Goal: Information Seeking & Learning: Understand process/instructions

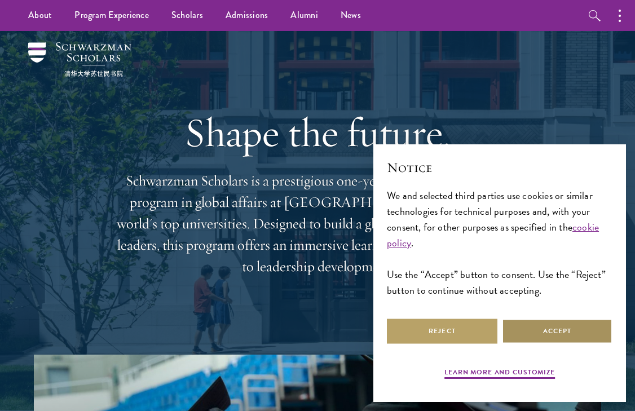
click at [547, 338] on button "Accept" at bounding box center [557, 331] width 111 height 25
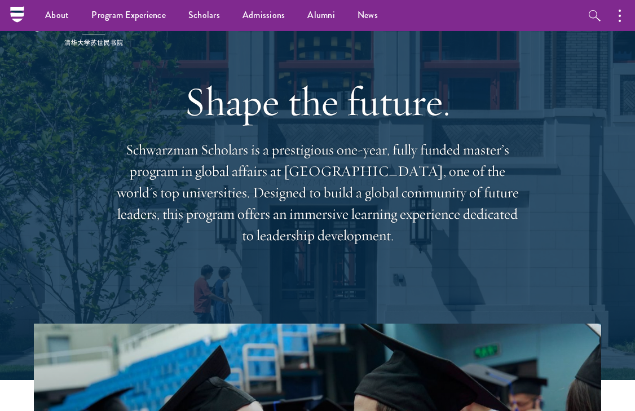
scroll to position [25, 0]
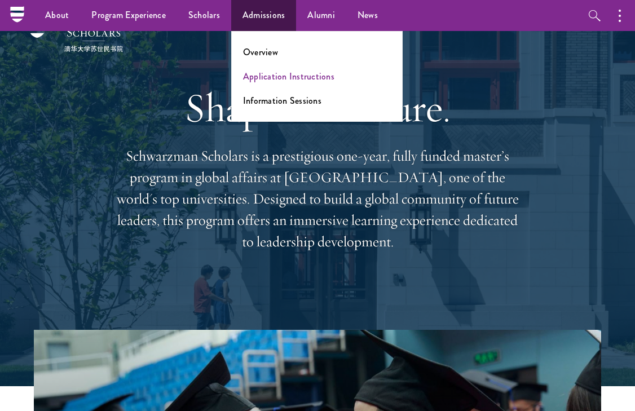
click at [274, 70] on link "Application Instructions" at bounding box center [288, 76] width 91 height 13
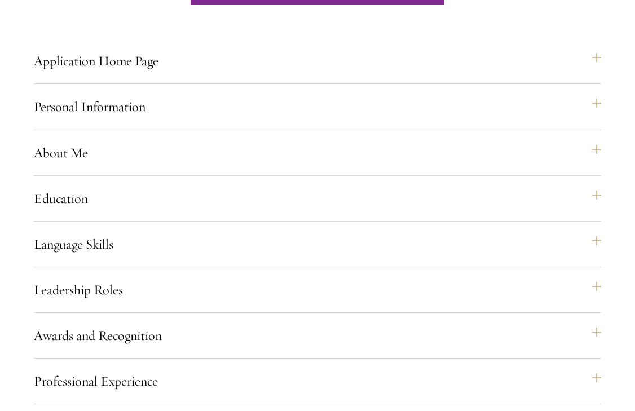
scroll to position [824, 0]
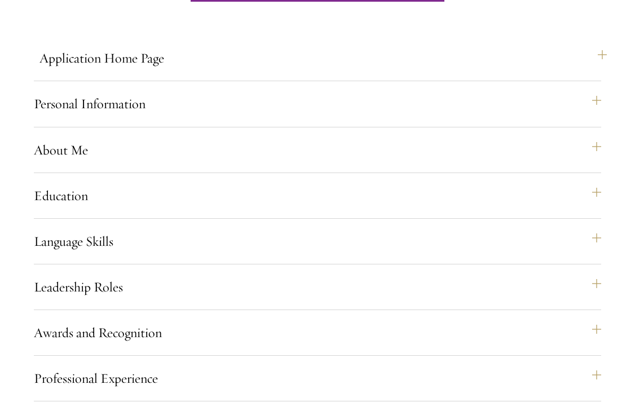
click at [596, 72] on button "Application Home Page" at bounding box center [323, 58] width 568 height 27
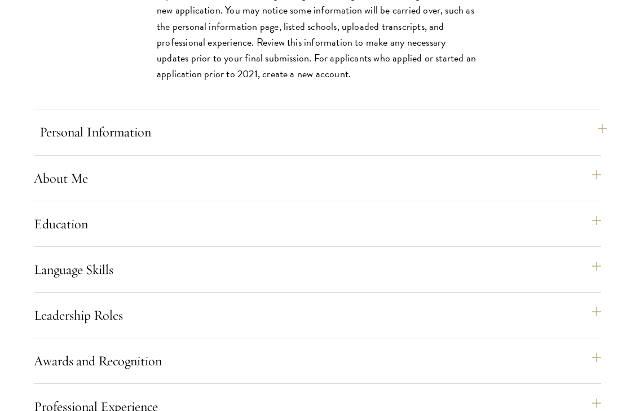
scroll to position [1159, 0]
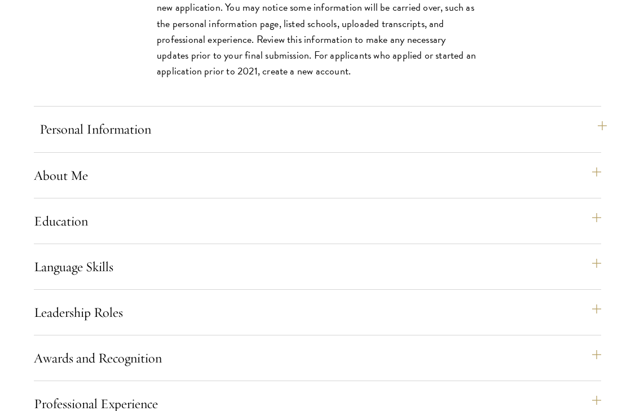
click at [597, 141] on button "Personal Information" at bounding box center [323, 129] width 568 height 27
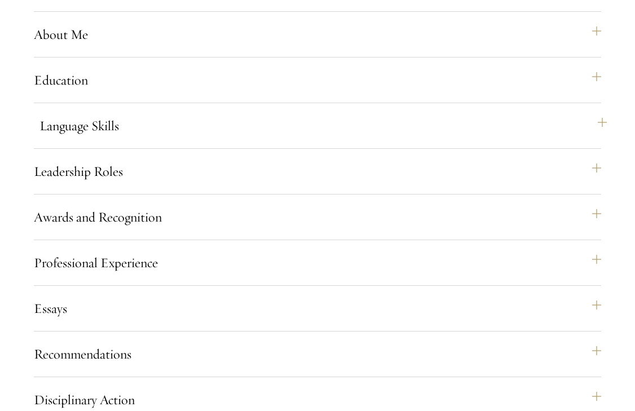
scroll to position [1157, 0]
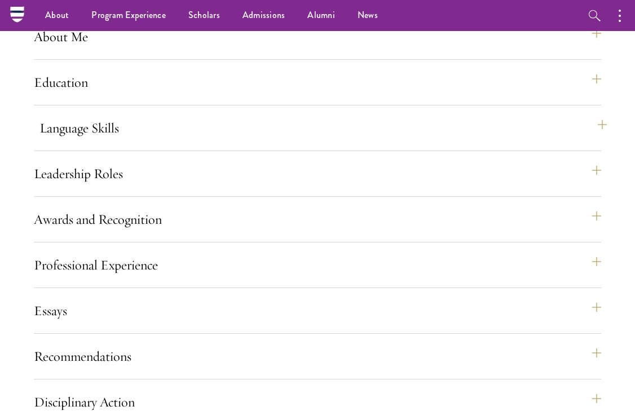
click at [601, 139] on button "Language Skills" at bounding box center [323, 128] width 568 height 27
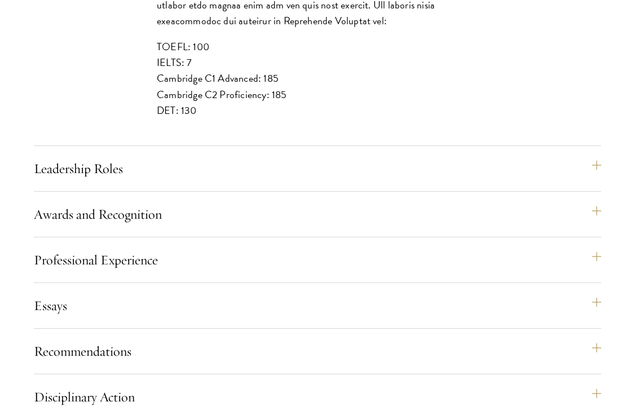
scroll to position [1387, 0]
click at [604, 179] on button "Leadership Roles" at bounding box center [323, 168] width 568 height 27
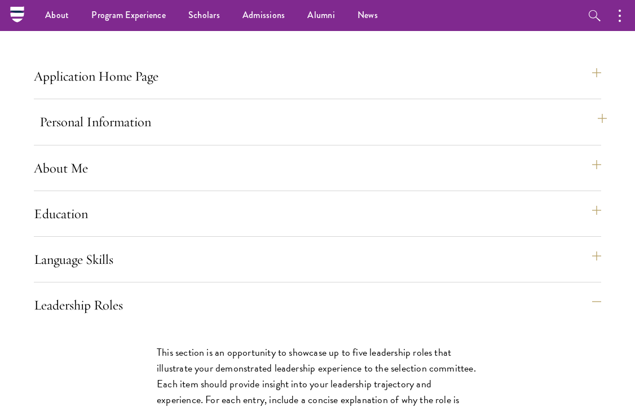
scroll to position [806, 0]
click at [604, 182] on button "About Me" at bounding box center [323, 168] width 568 height 27
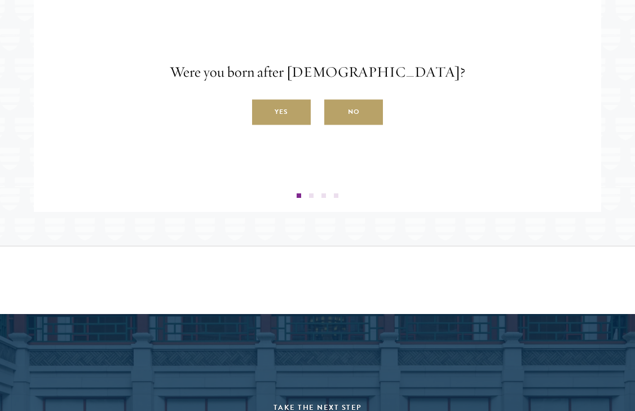
scroll to position [2100, 0]
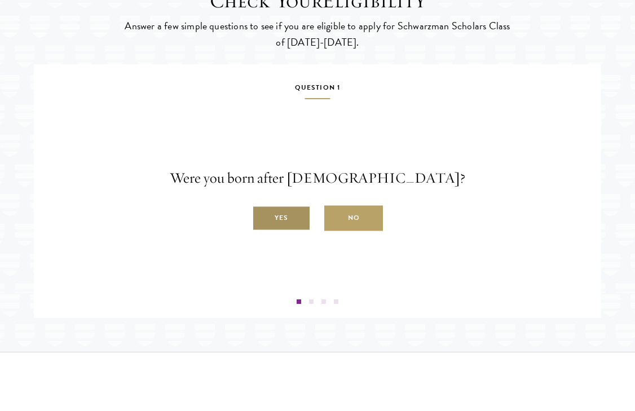
click at [282, 231] on label "Yes" at bounding box center [281, 218] width 59 height 25
click at [262, 217] on input "Yes" at bounding box center [257, 212] width 10 height 10
click at [282, 231] on label "Yes" at bounding box center [281, 218] width 59 height 25
click at [262, 217] on input "Yes" at bounding box center [257, 212] width 10 height 10
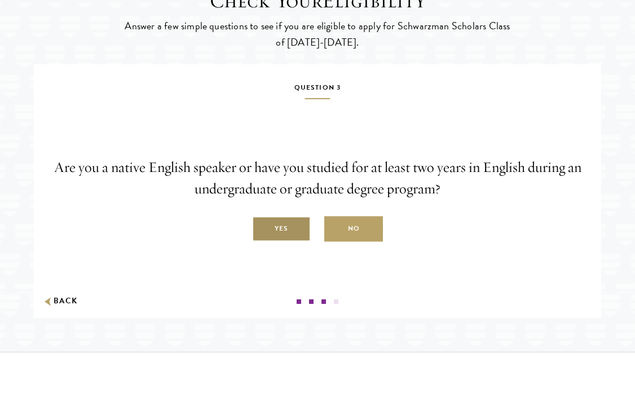
click at [285, 242] on label "Yes" at bounding box center [281, 229] width 59 height 25
click at [262, 228] on input "Yes" at bounding box center [257, 223] width 10 height 10
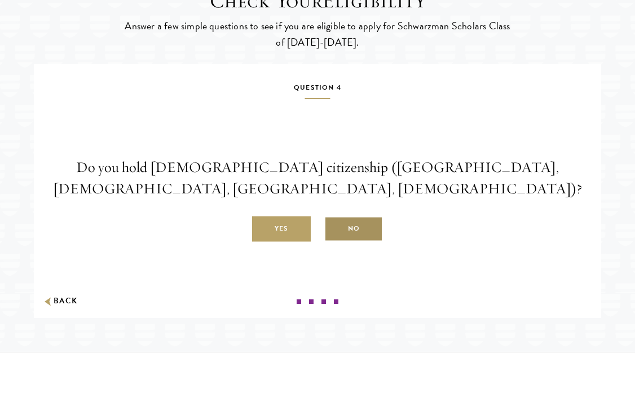
click at [348, 239] on label "No" at bounding box center [353, 229] width 59 height 25
click at [335, 228] on input "No" at bounding box center [329, 223] width 10 height 10
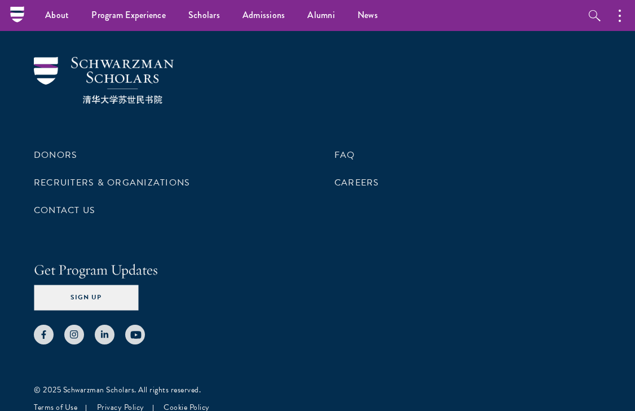
scroll to position [2873, 0]
